Goal: Task Accomplishment & Management: Complete application form

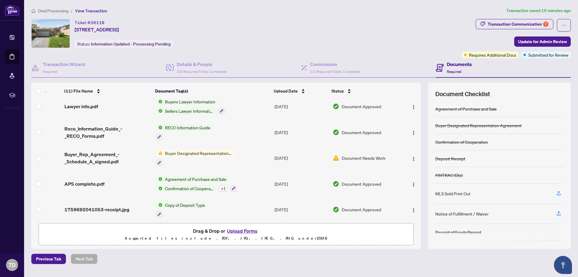
scroll to position [40, 0]
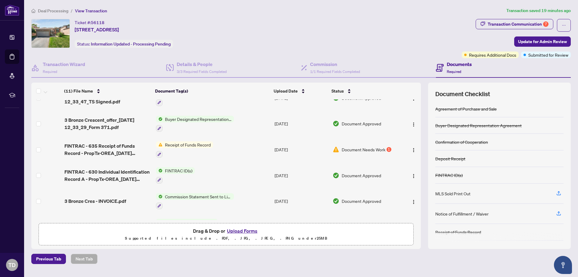
click at [169, 142] on span "Receipt of Funds Record" at bounding box center [188, 144] width 51 height 7
click at [365, 148] on span "Document Needs Work" at bounding box center [364, 149] width 44 height 7
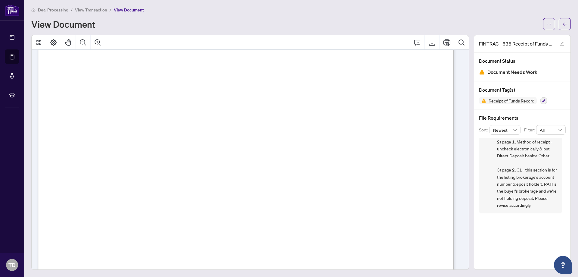
scroll to position [60, 0]
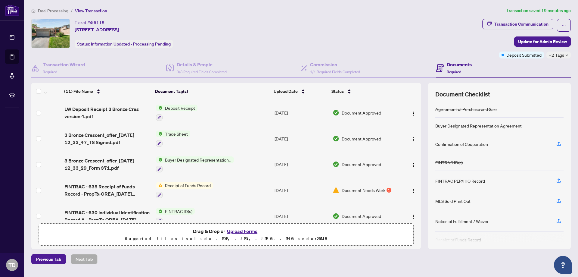
scroll to position [74, 0]
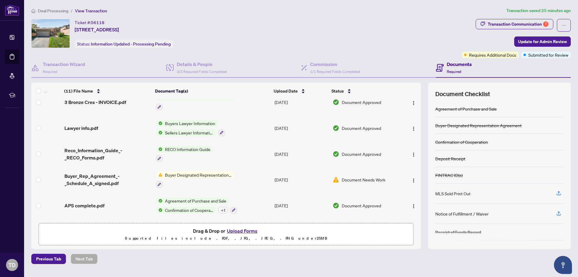
scroll to position [161, 0]
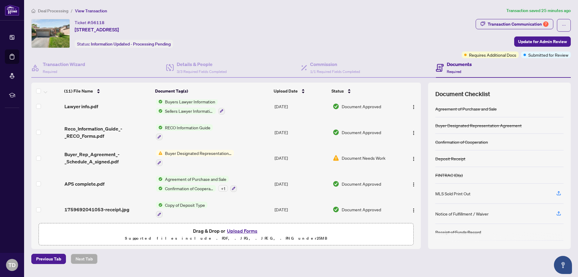
click at [369, 156] on span "Document Needs Work" at bounding box center [364, 158] width 44 height 7
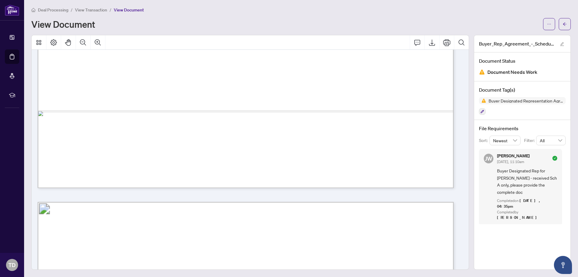
scroll to position [422, 0]
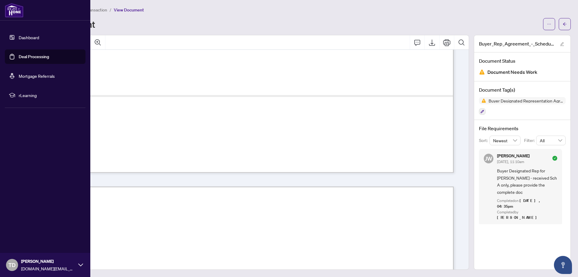
click at [42, 58] on link "Deal Processing" at bounding box center [34, 56] width 30 height 5
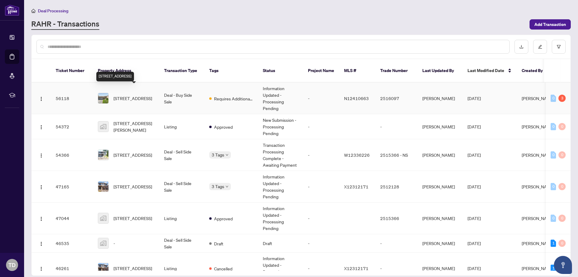
click at [132, 95] on span "[STREET_ADDRESS]" at bounding box center [133, 98] width 39 height 7
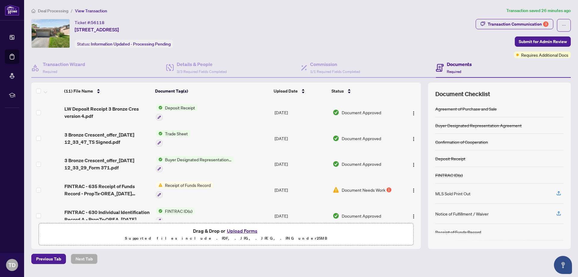
click at [359, 190] on span "Document Needs Work" at bounding box center [364, 189] width 44 height 7
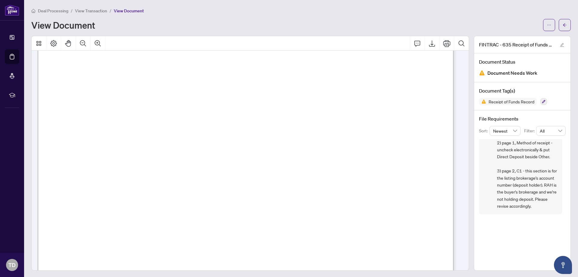
scroll to position [120, 0]
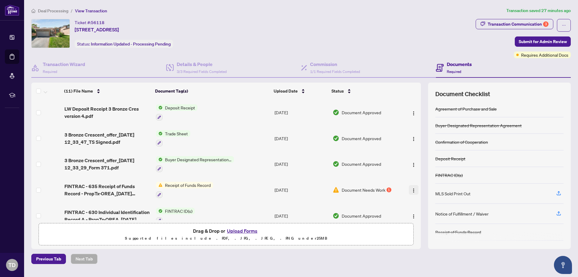
click at [411, 188] on img "button" at bounding box center [413, 190] width 5 height 5
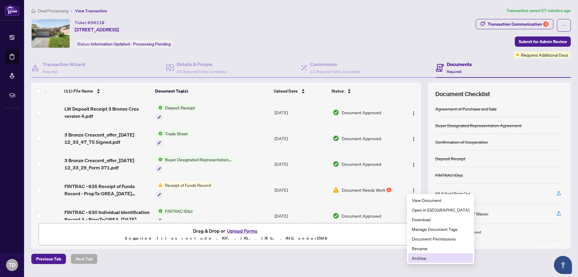
click at [428, 260] on span "Archive" at bounding box center [441, 258] width 58 height 7
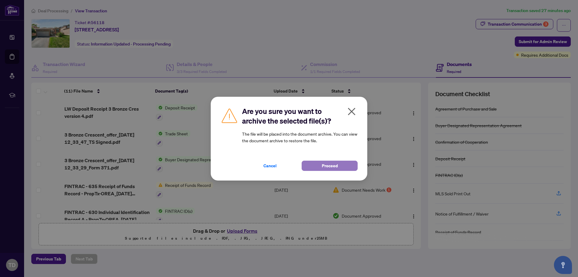
click at [342, 163] on button "Proceed" at bounding box center [330, 166] width 56 height 10
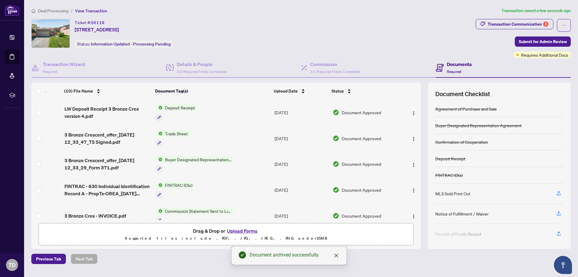
click at [244, 231] on button "Upload Forms" at bounding box center [242, 231] width 34 height 8
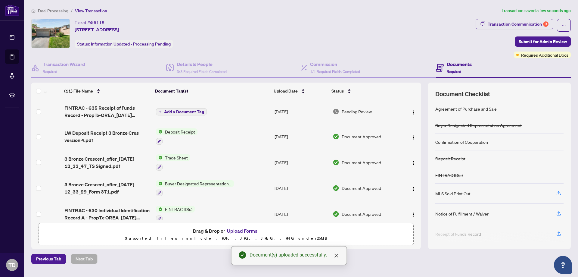
click at [186, 111] on span "Add a Document Tag" at bounding box center [184, 112] width 40 height 4
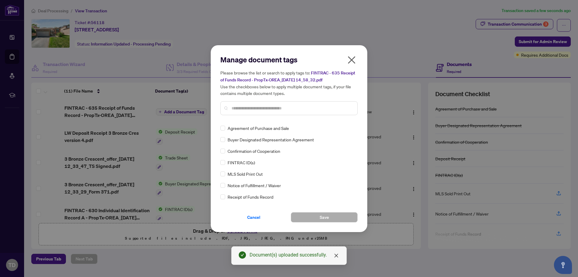
click at [261, 118] on div "Manage document tags Please browse the list or search to apply tags to: FINTRAC…" at bounding box center [288, 87] width 137 height 65
click at [261, 109] on input "text" at bounding box center [292, 108] width 121 height 7
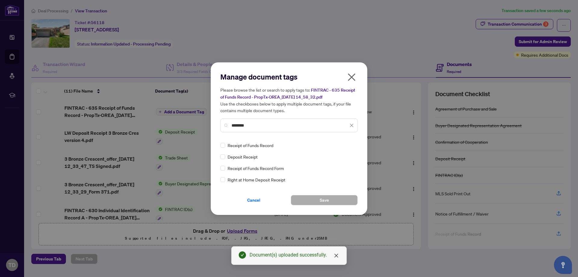
type input "*******"
click at [260, 142] on span "Receipt of Funds Record" at bounding box center [251, 145] width 46 height 7
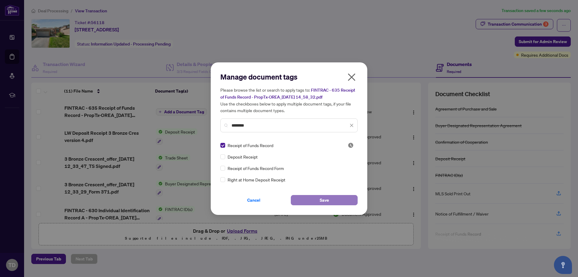
click at [319, 198] on button "Save" at bounding box center [324, 200] width 67 height 10
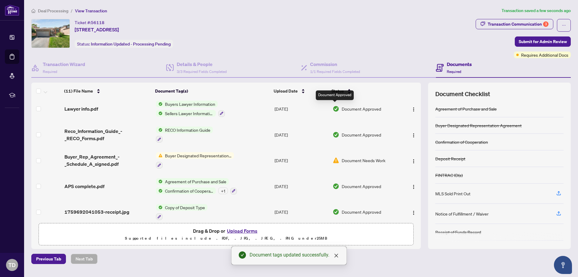
scroll to position [161, 0]
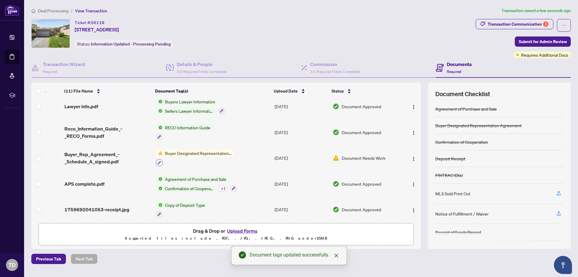
click at [161, 160] on button "button" at bounding box center [159, 162] width 7 height 7
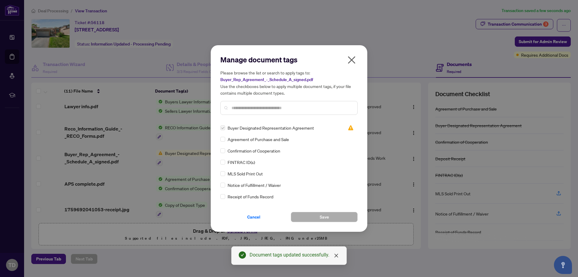
click at [224, 129] on label at bounding box center [222, 127] width 5 height 7
click at [260, 105] on input "text" at bounding box center [292, 108] width 121 height 7
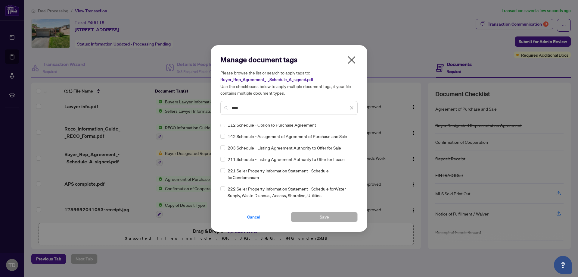
scroll to position [0, 0]
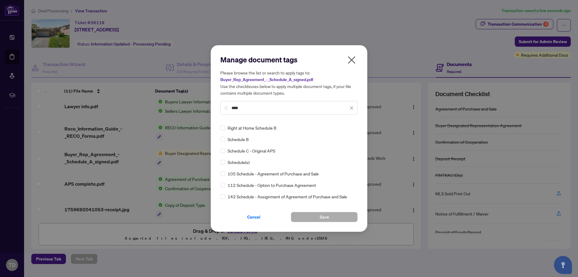
drag, startPoint x: 272, startPoint y: 109, endPoint x: 225, endPoint y: 109, distance: 47.3
click at [225, 109] on div "****" at bounding box center [288, 108] width 137 height 14
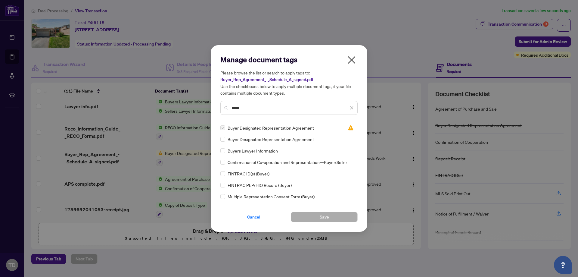
type input "*****"
click at [224, 127] on label at bounding box center [222, 127] width 5 height 7
click at [319, 217] on button "Save" at bounding box center [324, 217] width 67 height 10
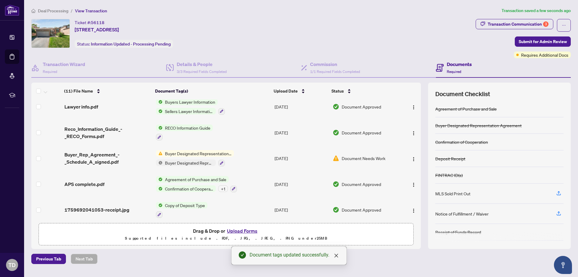
scroll to position [161, 0]
click at [543, 43] on span "Submit for Admin Review" at bounding box center [543, 42] width 48 height 10
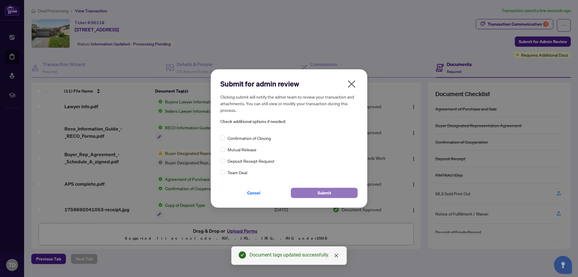
click at [314, 190] on button "Submit" at bounding box center [324, 193] width 67 height 10
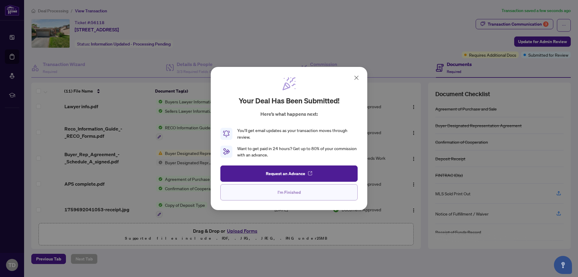
click at [276, 187] on button "I'm Finished" at bounding box center [288, 192] width 137 height 16
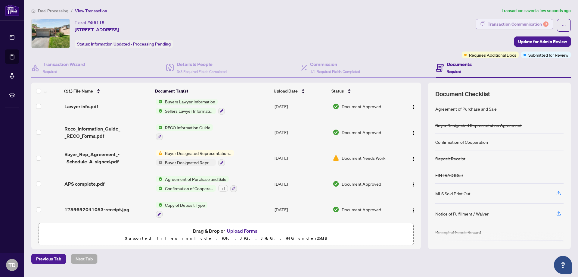
click at [527, 21] on div "Transaction Communication 3" at bounding box center [518, 24] width 61 height 10
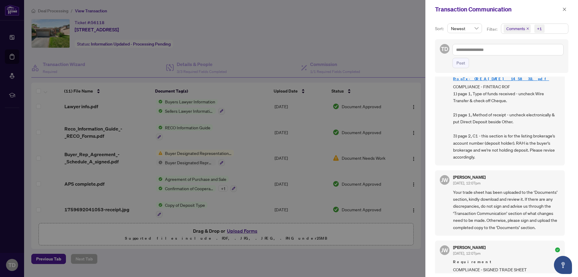
scroll to position [0, 0]
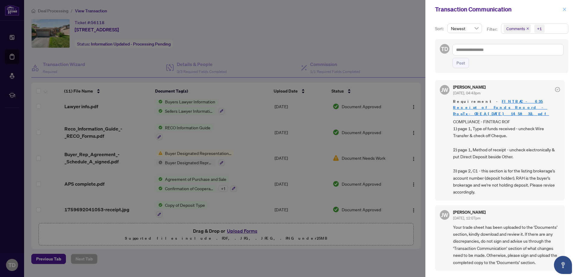
click at [565, 9] on icon "close" at bounding box center [564, 9] width 3 height 3
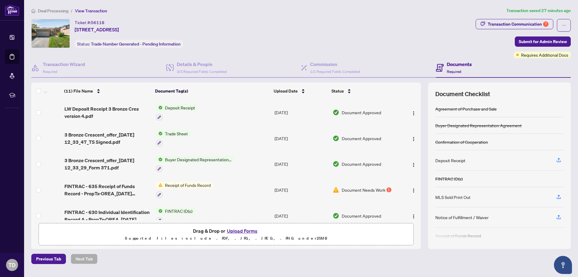
scroll to position [90, 0]
